Goal: Task Accomplishment & Management: Use online tool/utility

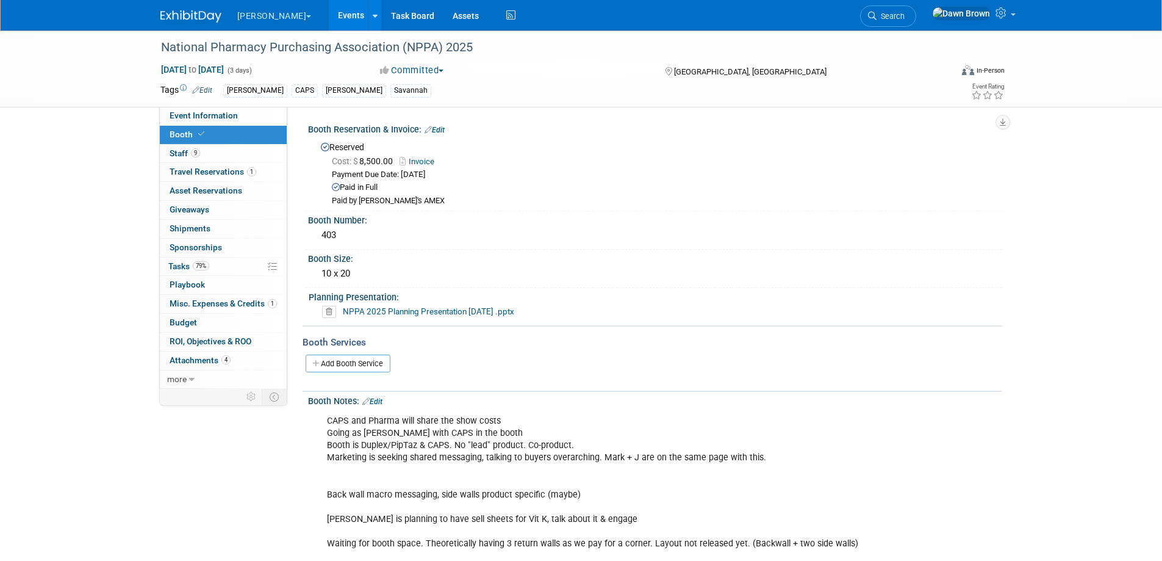
click at [329, 10] on link "Events" at bounding box center [351, 15] width 45 height 31
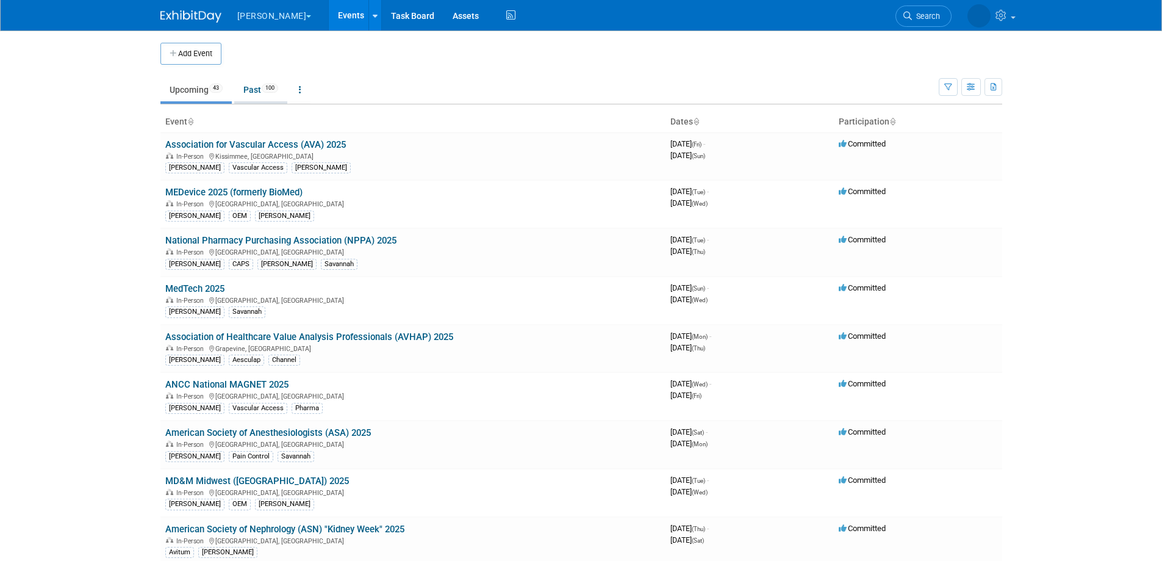
click at [261, 90] on link "Past 100" at bounding box center [260, 89] width 53 height 23
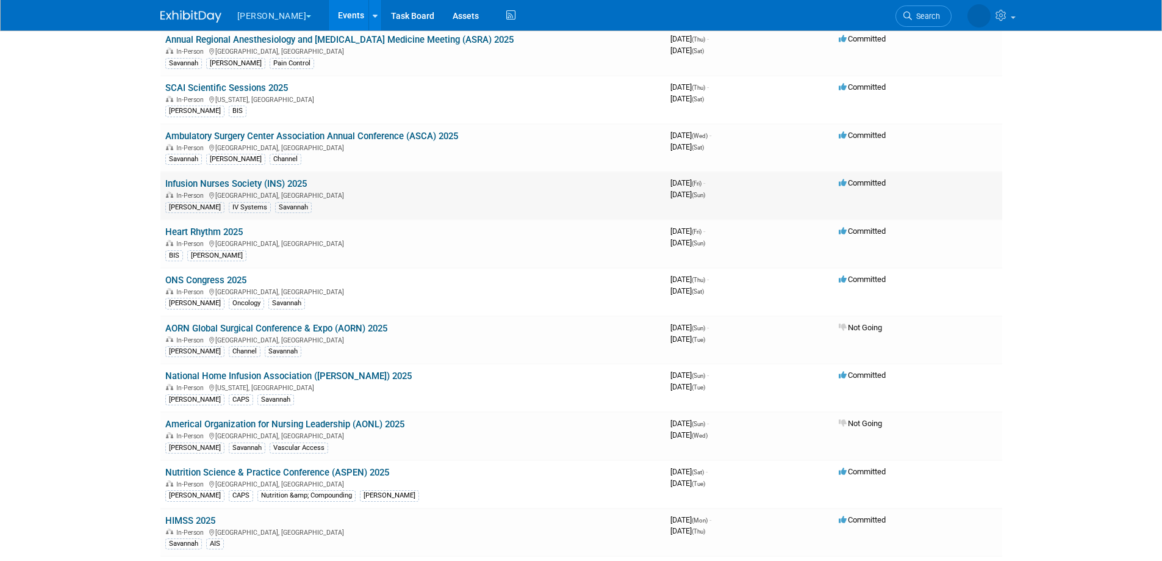
scroll to position [473, 0]
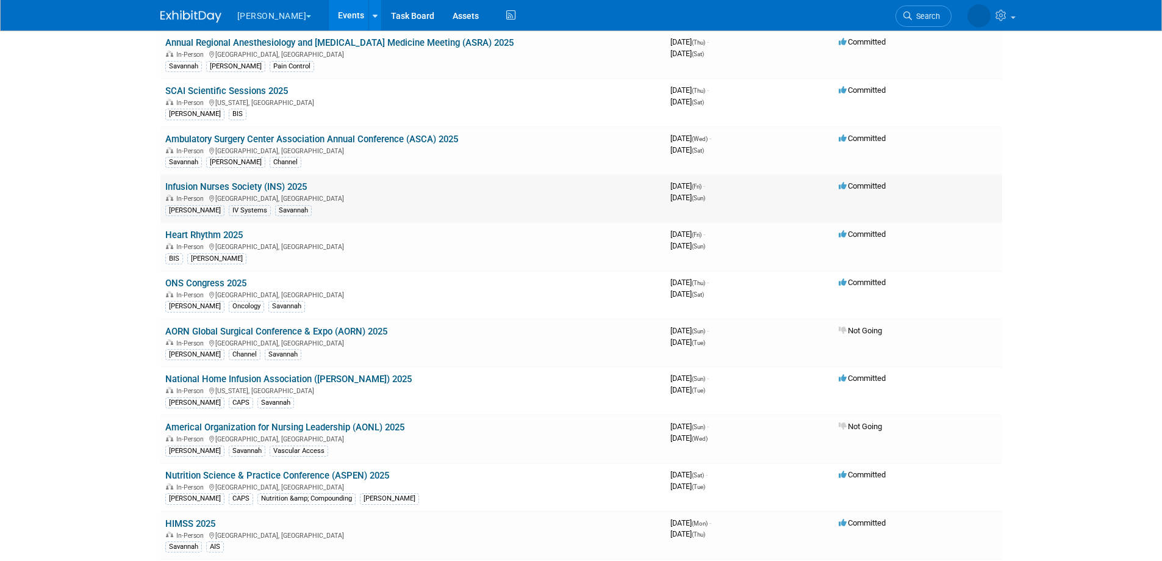
click at [288, 184] on link "Infusion Nurses Society (INS) 2025" at bounding box center [236, 186] width 142 height 11
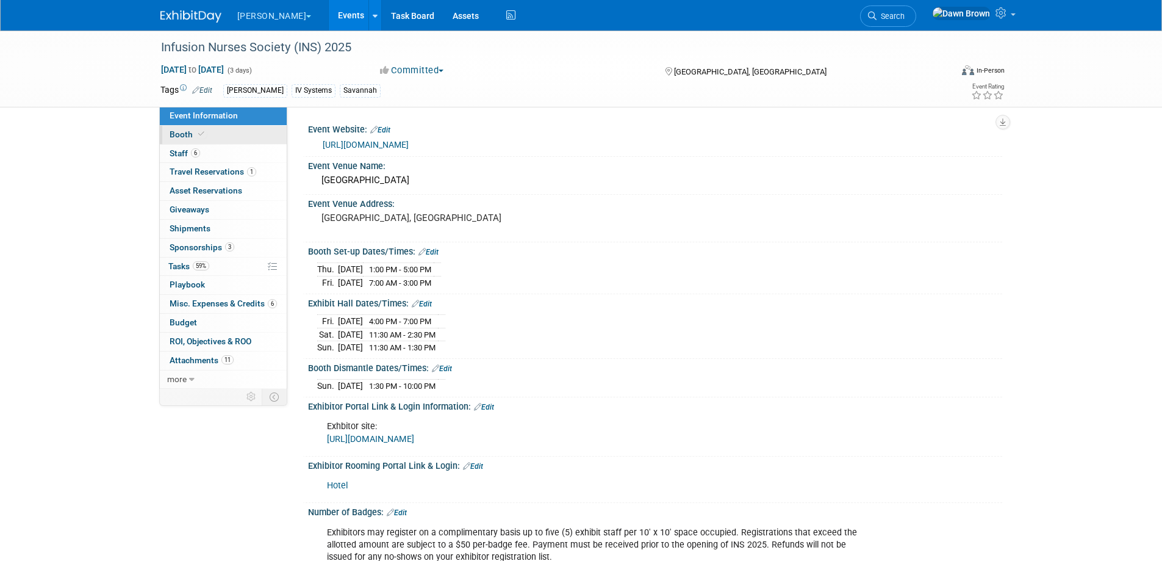
click at [194, 134] on span "Booth" at bounding box center [188, 134] width 37 height 10
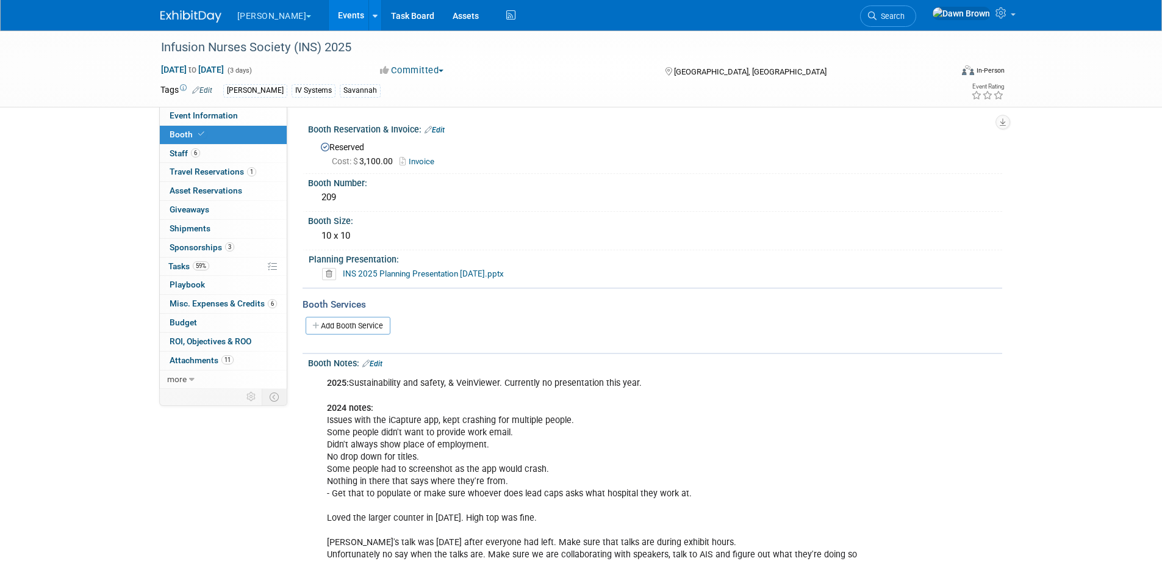
click at [387, 273] on link "INS 2025 Planning Presentation [DATE].pptx" at bounding box center [423, 273] width 161 height 10
click at [330, 271] on icon at bounding box center [329, 274] width 14 height 12
click at [311, 321] on link "Yes" at bounding box center [315, 320] width 35 height 20
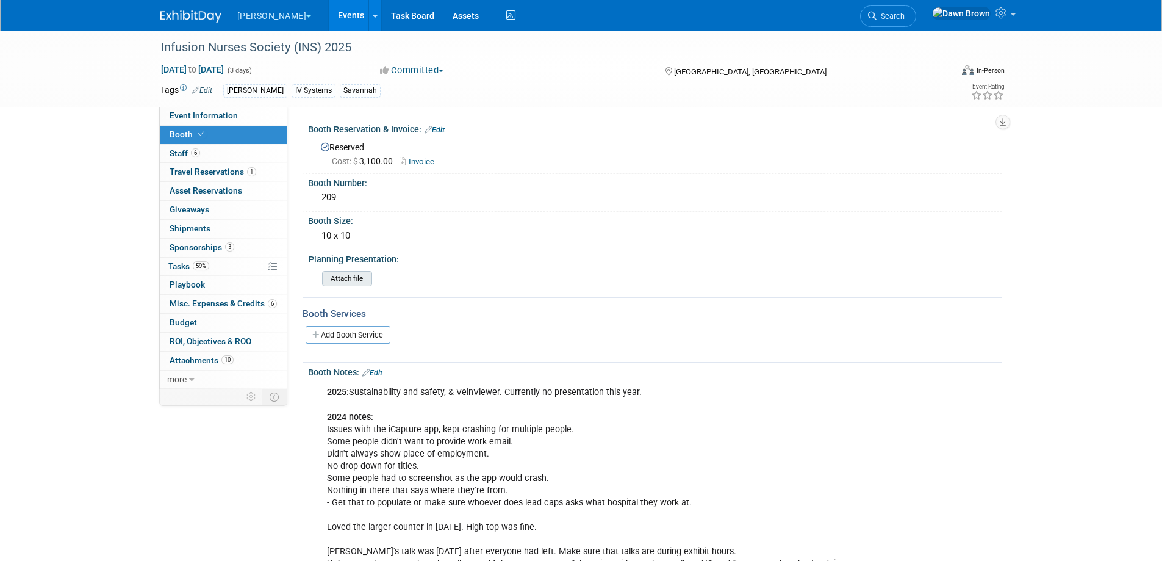
click at [344, 276] on input "file" at bounding box center [289, 279] width 166 height 14
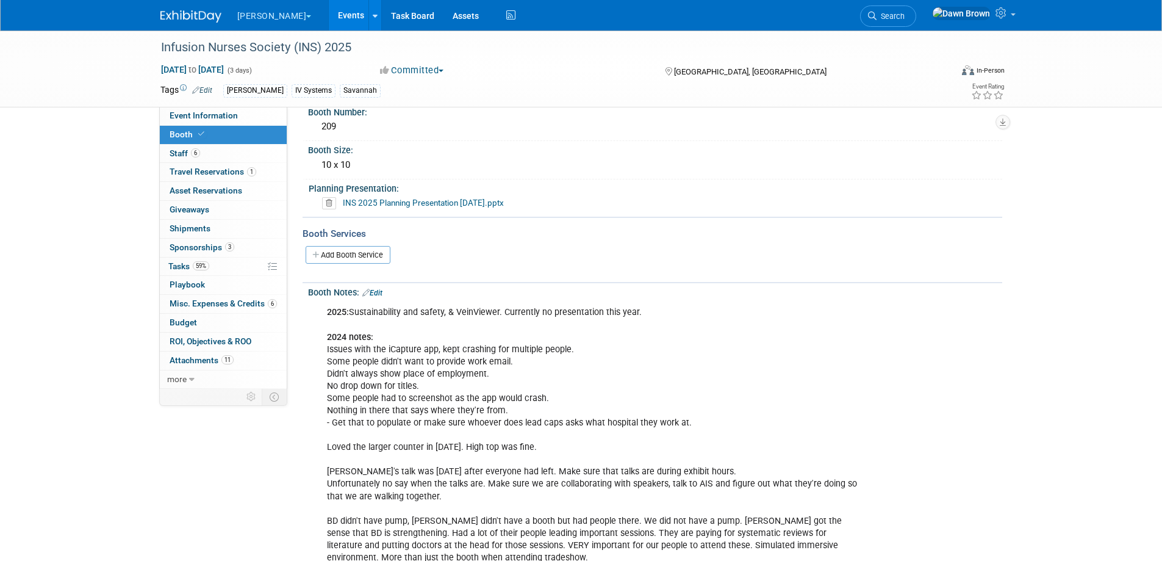
scroll to position [137, 0]
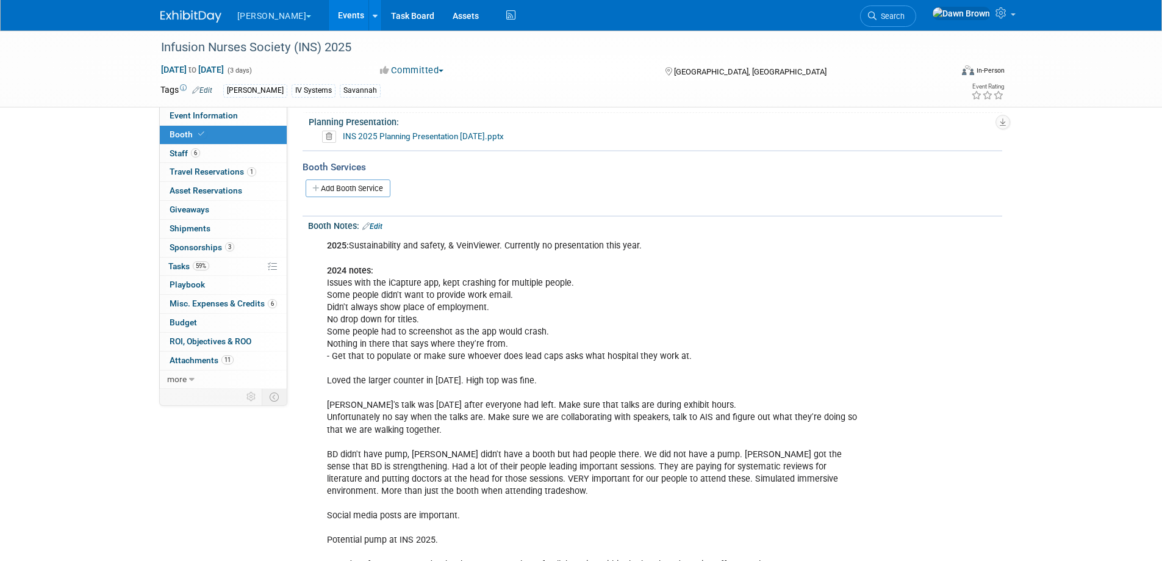
click at [329, 9] on link "Events" at bounding box center [351, 15] width 45 height 31
